Goal: Task Accomplishment & Management: Use online tool/utility

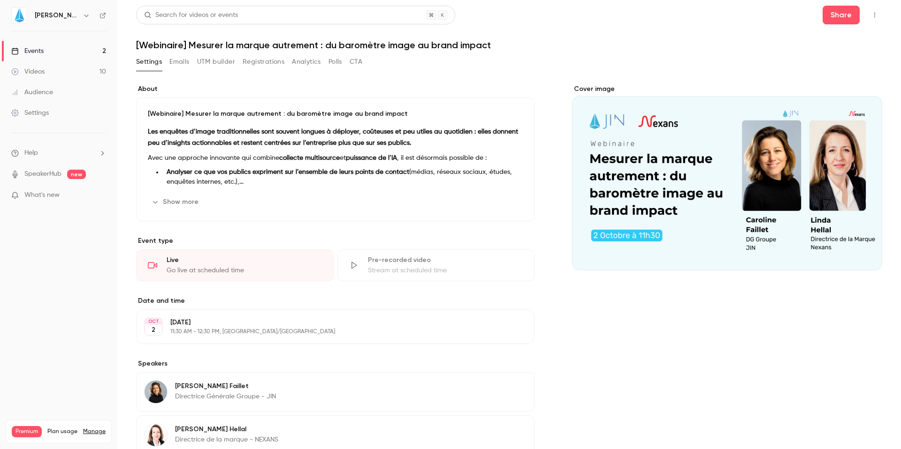
click at [36, 49] on div "Events" at bounding box center [27, 50] width 32 height 9
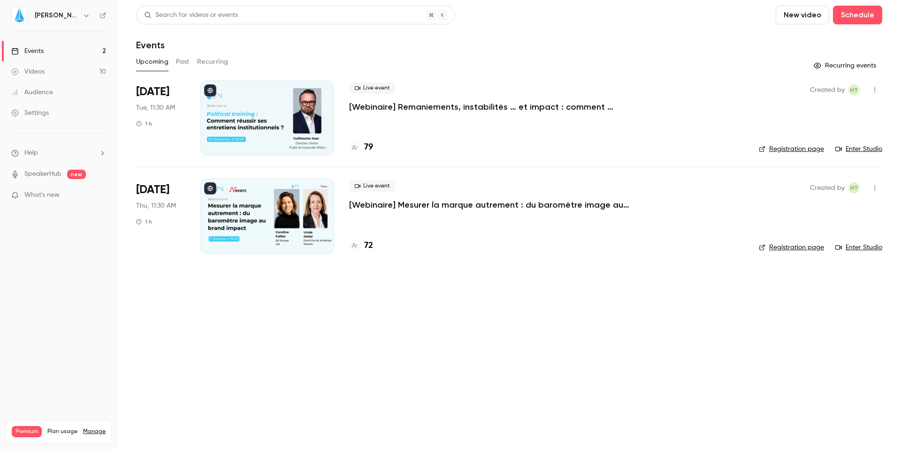
click at [389, 108] on p "[Webinaire] Remaniements, instabilités … et impact : comment réussir ses entret…" at bounding box center [489, 106] width 281 height 11
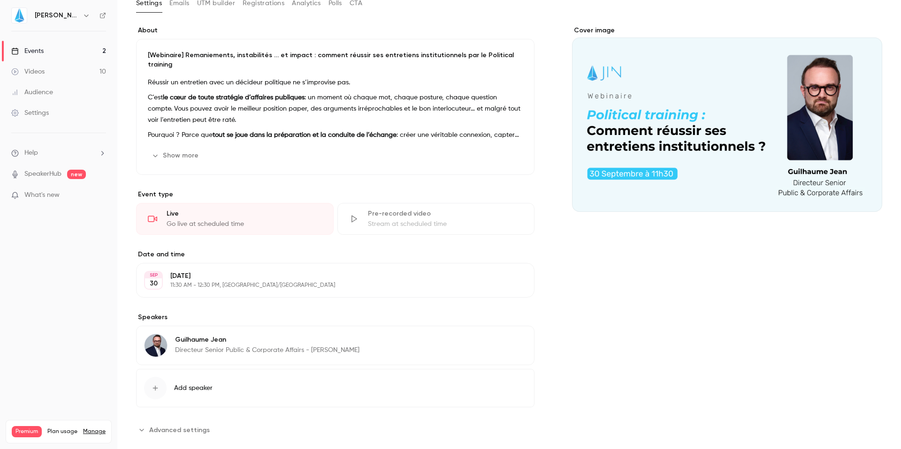
scroll to position [66, 0]
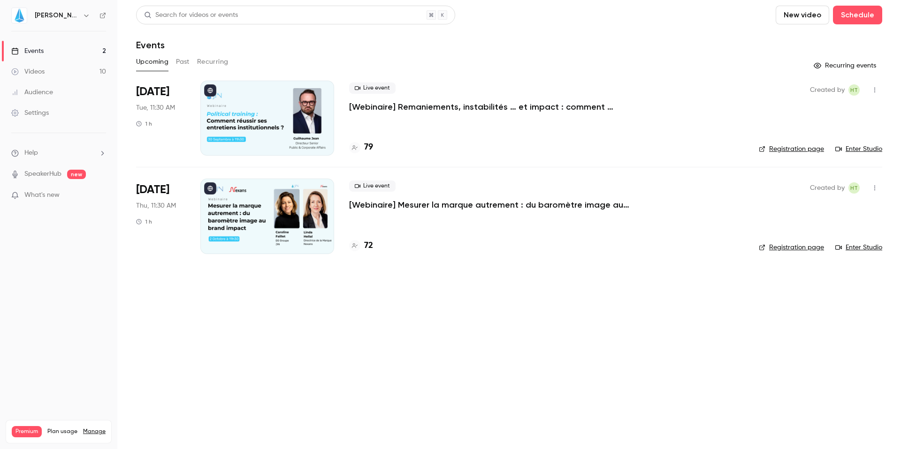
click at [392, 105] on p "[Webinaire] Remaniements, instabilités … et impact : comment réussir ses entret…" at bounding box center [489, 106] width 281 height 11
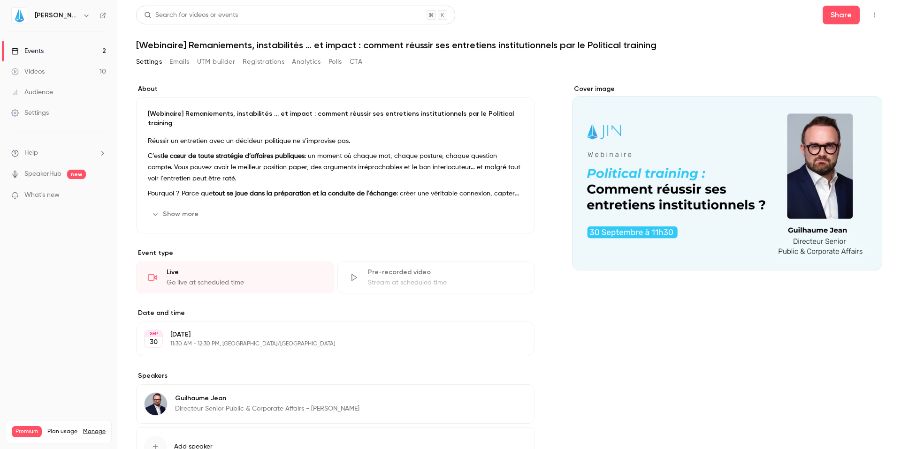
scroll to position [19, 0]
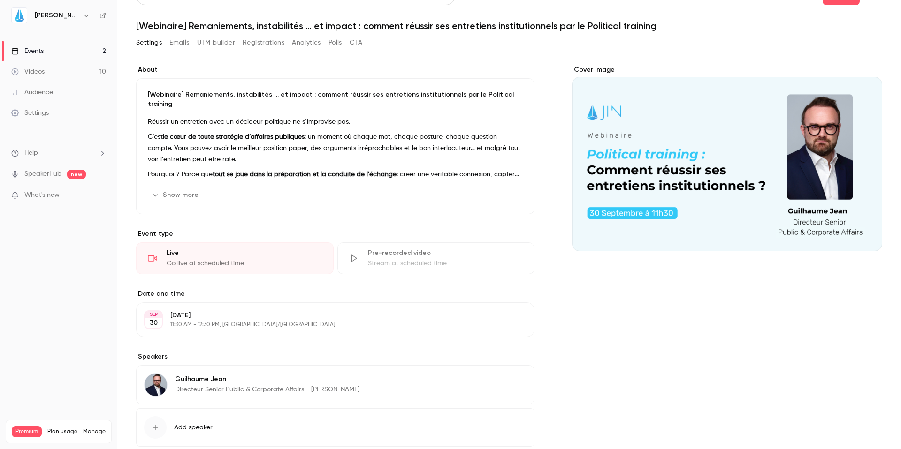
click at [255, 40] on button "Registrations" at bounding box center [263, 42] width 42 height 15
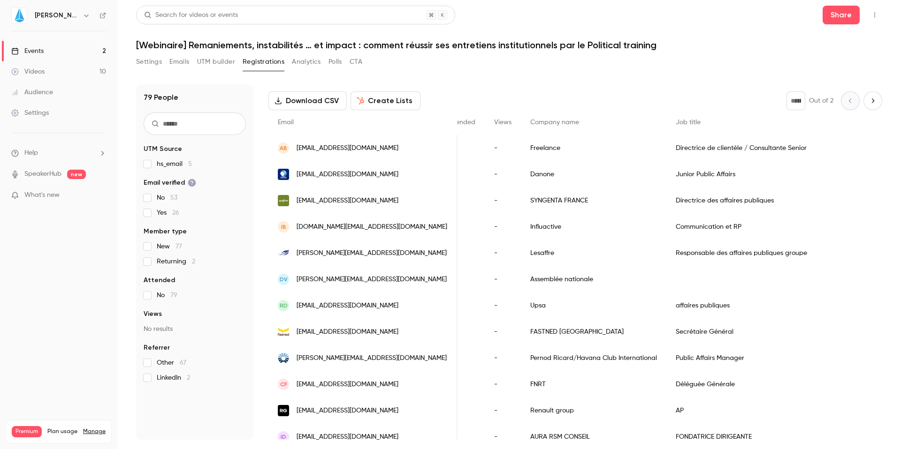
scroll to position [43, 0]
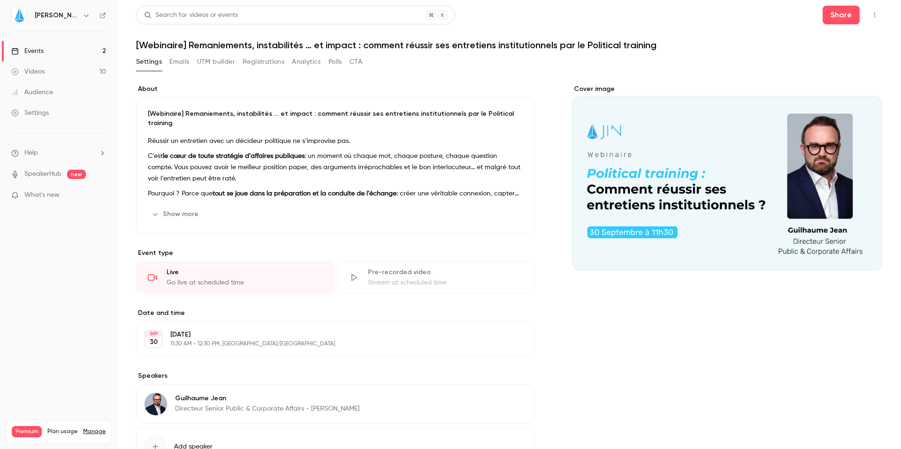
click at [42, 46] on link "Events 2" at bounding box center [58, 51] width 117 height 21
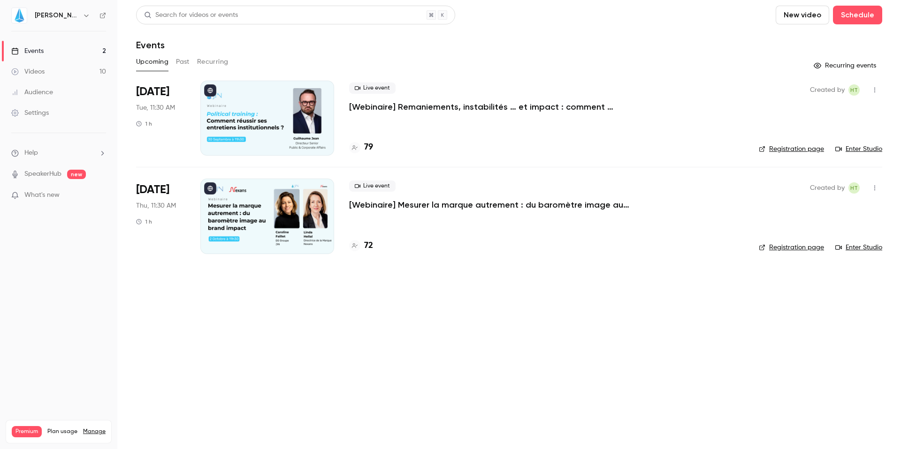
click at [398, 108] on p "[Webinaire] Remaniements, instabilités … et impact : comment réussir ses entret…" at bounding box center [489, 106] width 281 height 11
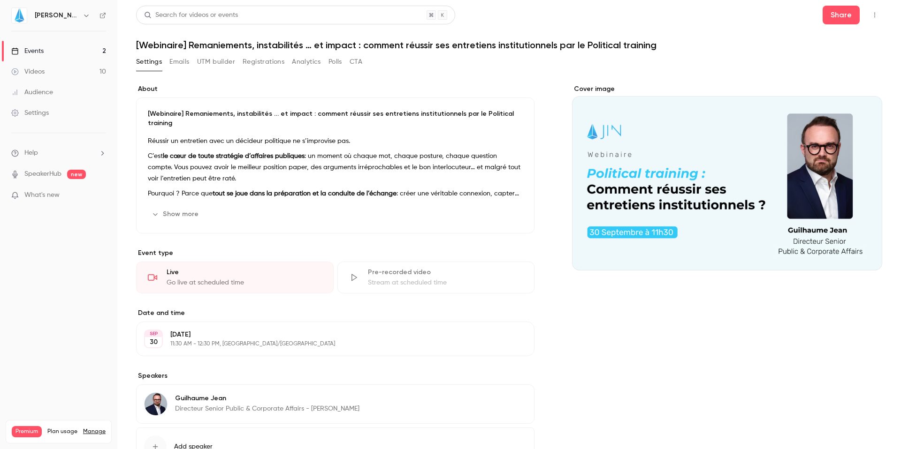
click at [876, 15] on main "Search for videos or events Share [Webinaire] Remaniements, instabilités … et i…" at bounding box center [508, 224] width 783 height 449
click at [870, 15] on icon "button" at bounding box center [874, 15] width 8 height 7
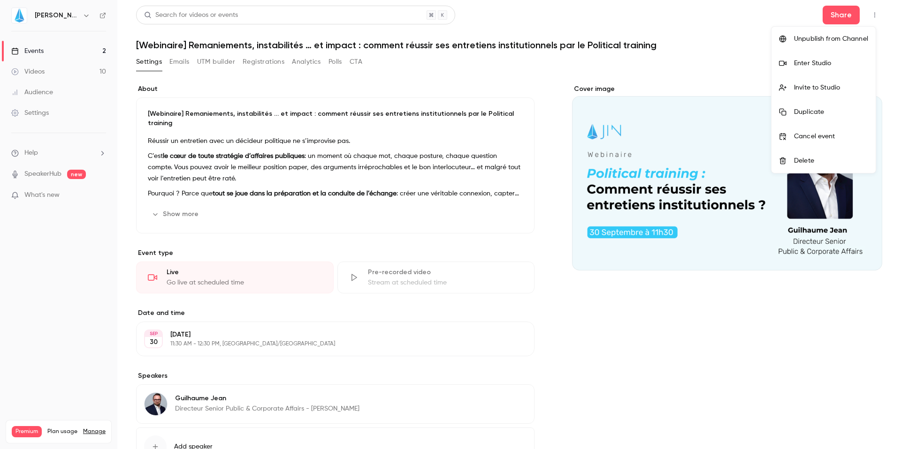
click at [825, 55] on li "Enter Studio" at bounding box center [823, 63] width 104 height 24
